Goal: Task Accomplishment & Management: Complete application form

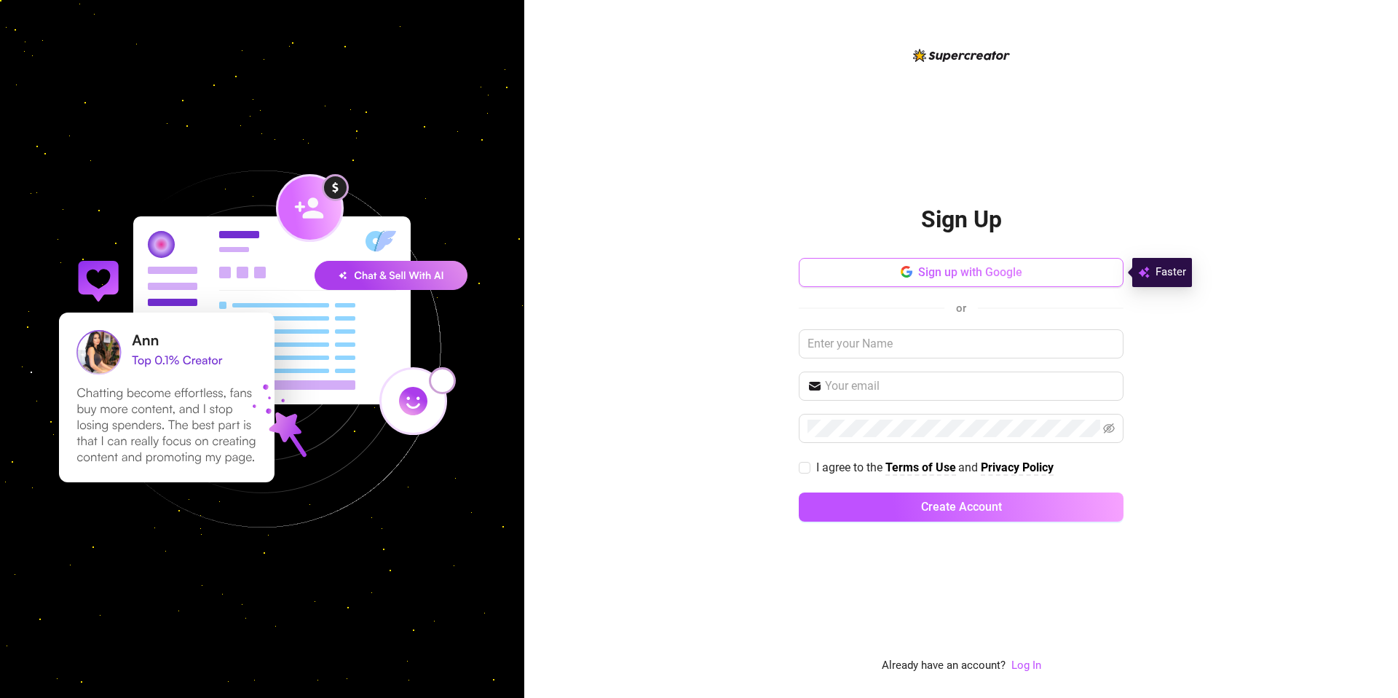
click at [866, 269] on button "Sign up with Google" at bounding box center [961, 272] width 325 height 29
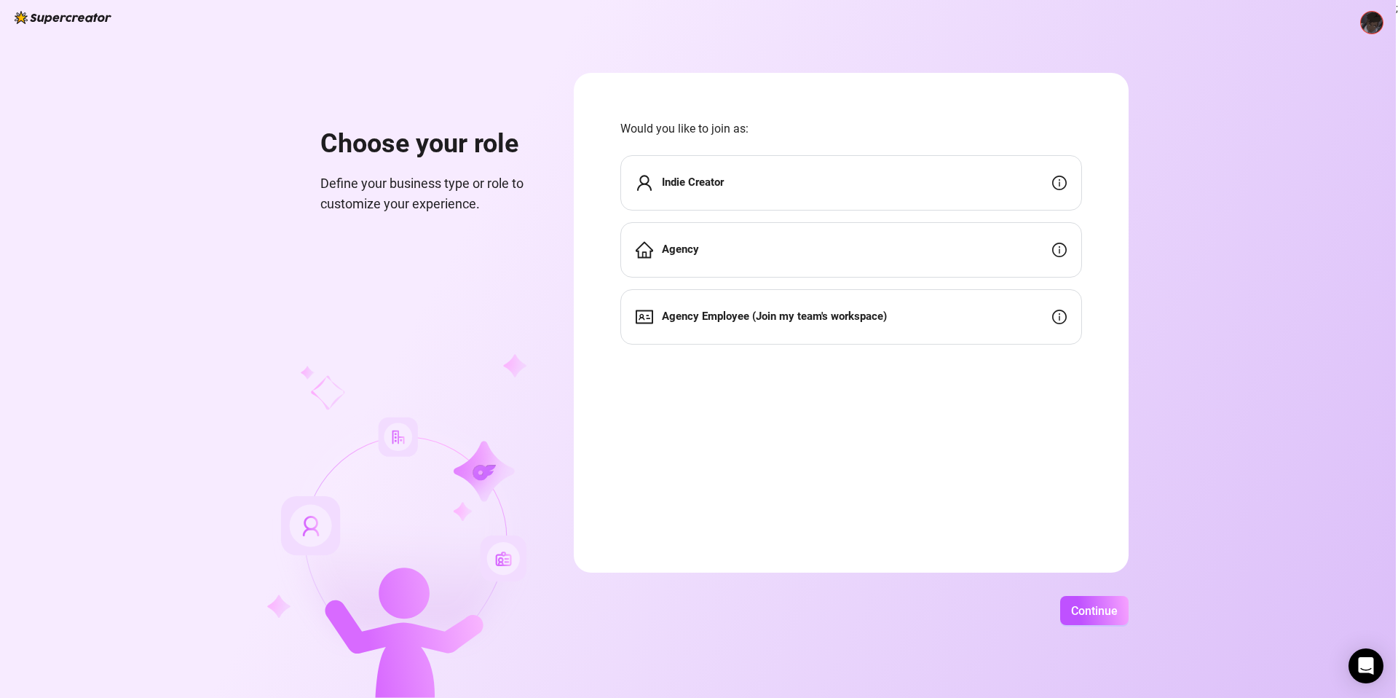
click at [706, 252] on div "Agency" at bounding box center [851, 249] width 462 height 55
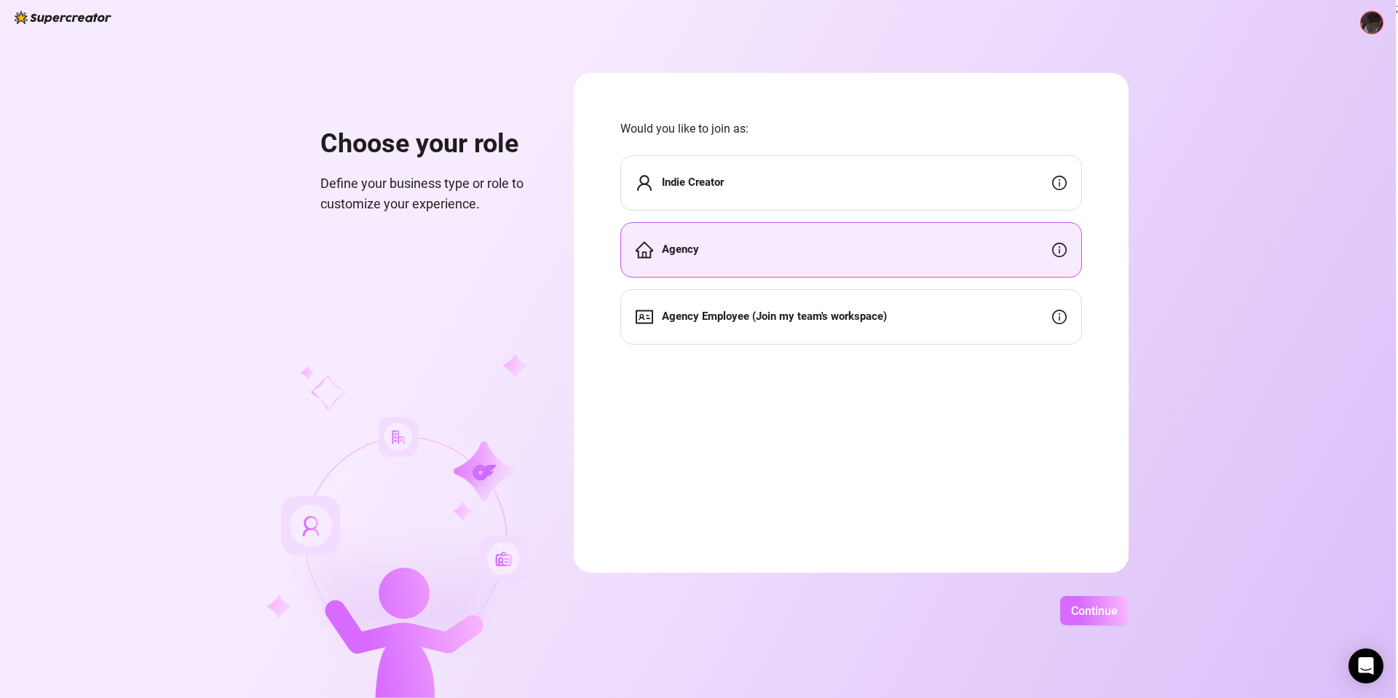
click at [1108, 610] on span "Continue" at bounding box center [1094, 611] width 47 height 14
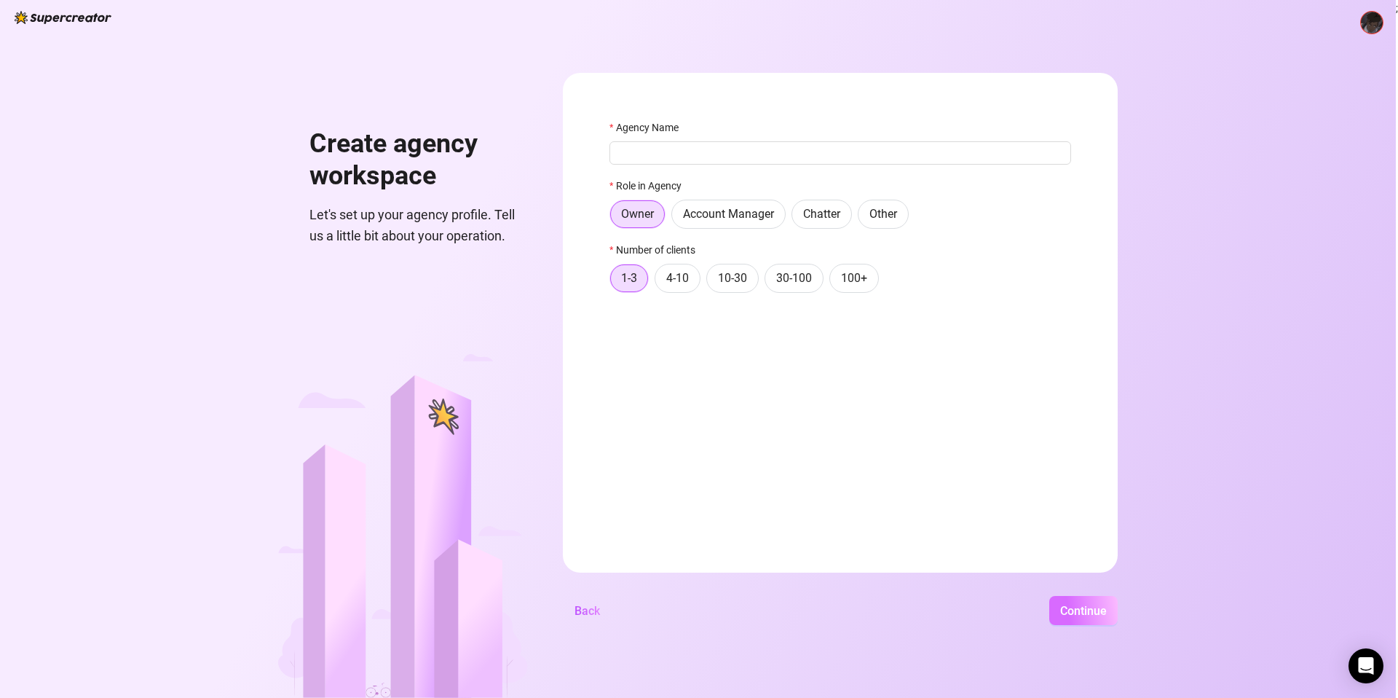
click at [1084, 612] on span "Continue" at bounding box center [1083, 611] width 47 height 14
